Goal: Navigation & Orientation: Find specific page/section

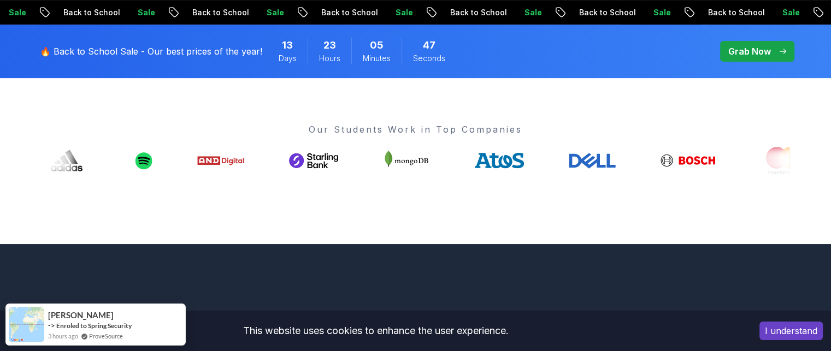
scroll to position [444, 0]
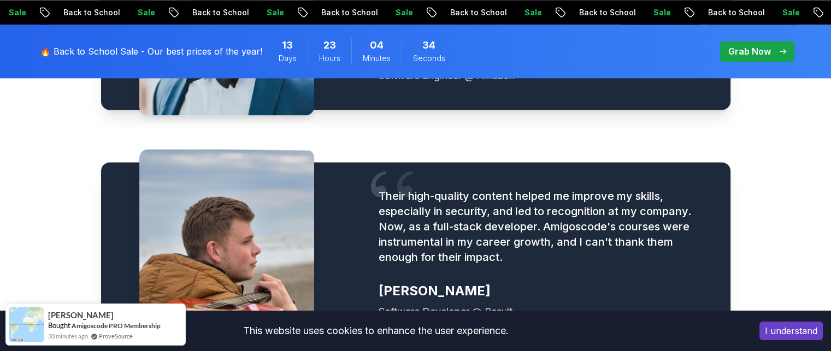
scroll to position [1536, 0]
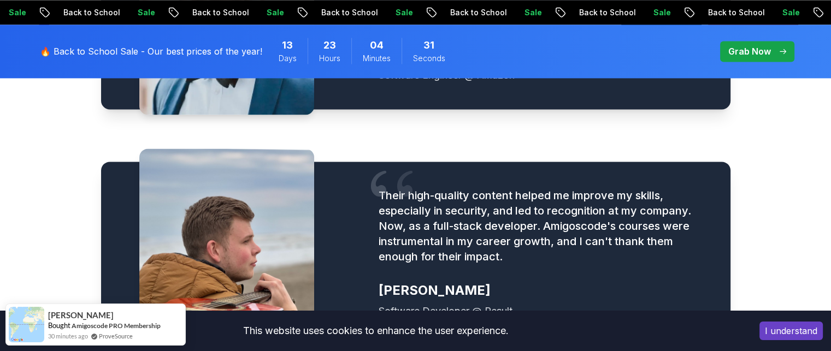
click at [428, 14] on div "Sale Back to School Sale Back to School Sale Back to School Sale Back to School…" at bounding box center [404, 12] width 831 height 11
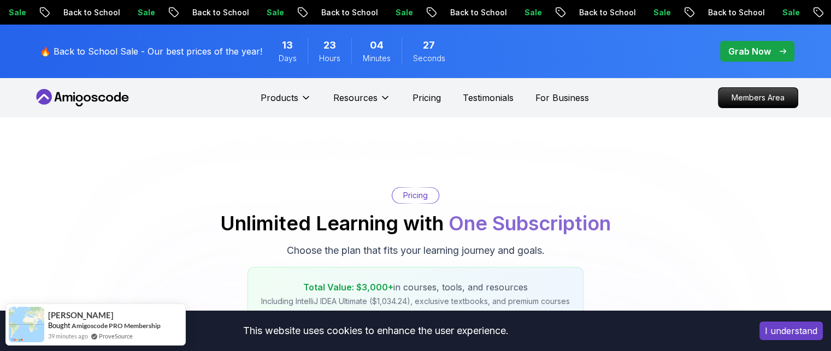
click at [758, 49] on p "Grab Now" at bounding box center [749, 51] width 43 height 13
click at [763, 52] on p "Grab Now" at bounding box center [749, 51] width 43 height 13
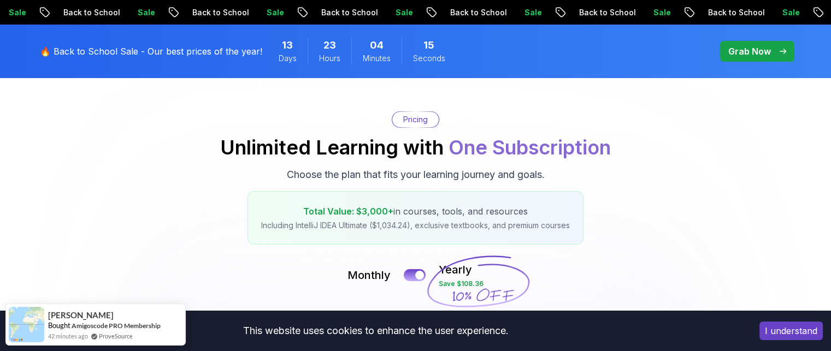
click at [795, 329] on button "I understand" at bounding box center [790, 331] width 63 height 19
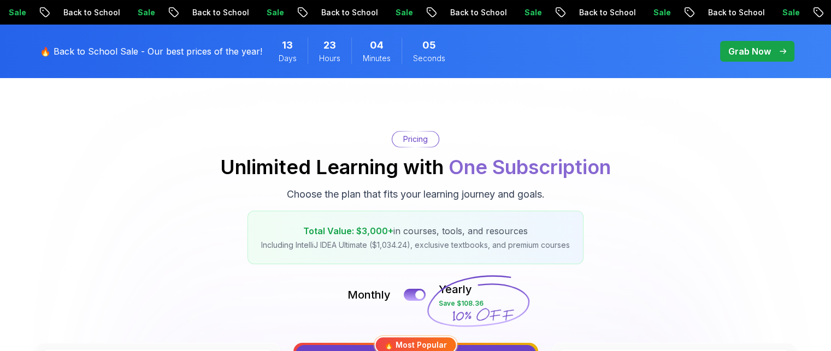
scroll to position [0, 0]
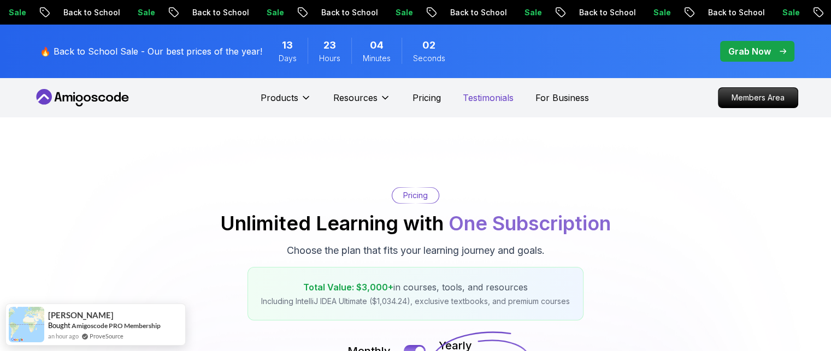
click at [483, 97] on p "Testimonials" at bounding box center [488, 97] width 51 height 13
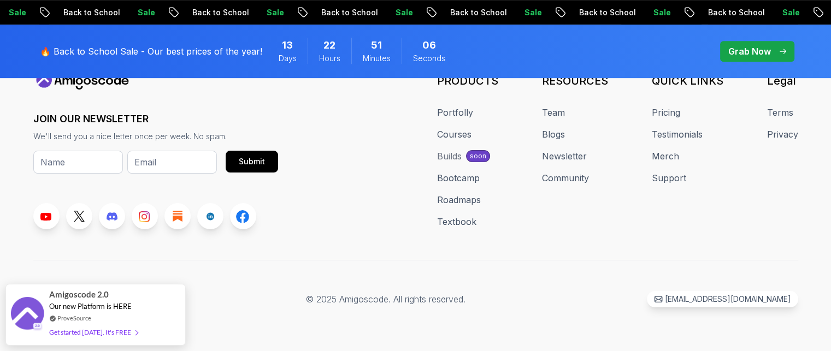
scroll to position [4807, 0]
